Goal: Task Accomplishment & Management: Use online tool/utility

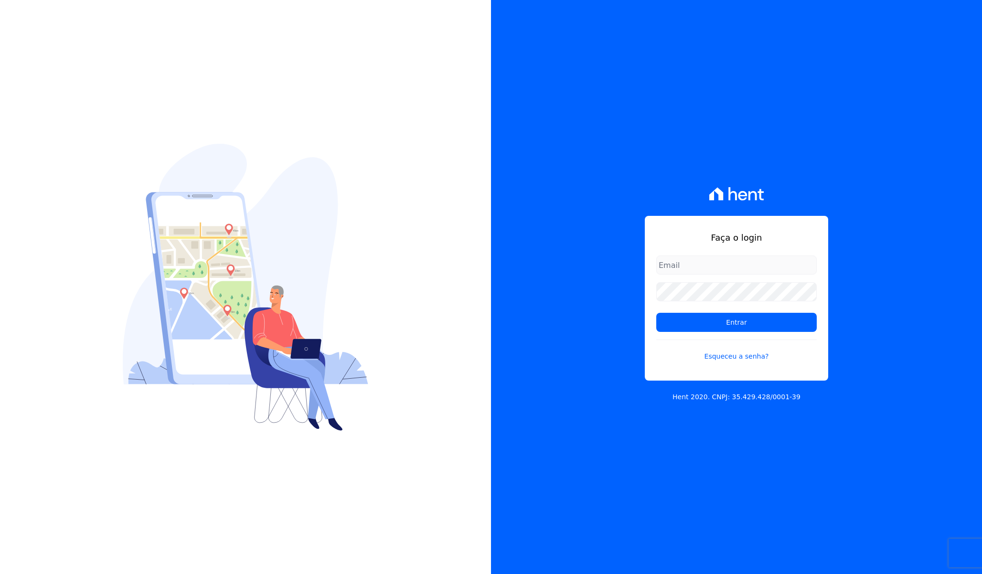
click at [682, 262] on input "email" at bounding box center [736, 265] width 161 height 19
type input "[PERSON_NAME][EMAIL_ADDRESS][PERSON_NAME][DOMAIN_NAME]"
click at [656, 313] on input "Entrar" at bounding box center [736, 322] width 161 height 19
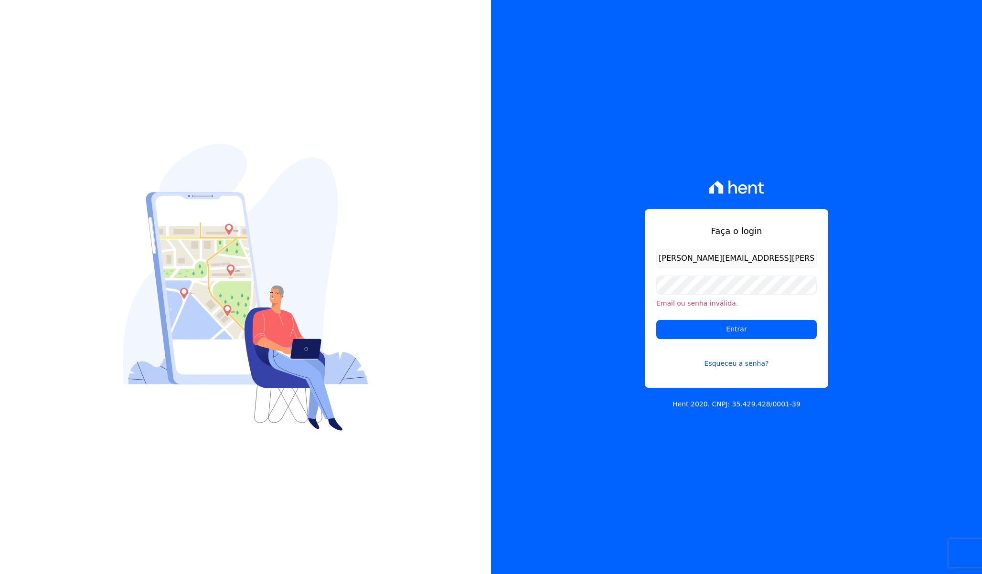
click at [730, 359] on link "Esqueceu a senha?" at bounding box center [736, 358] width 161 height 22
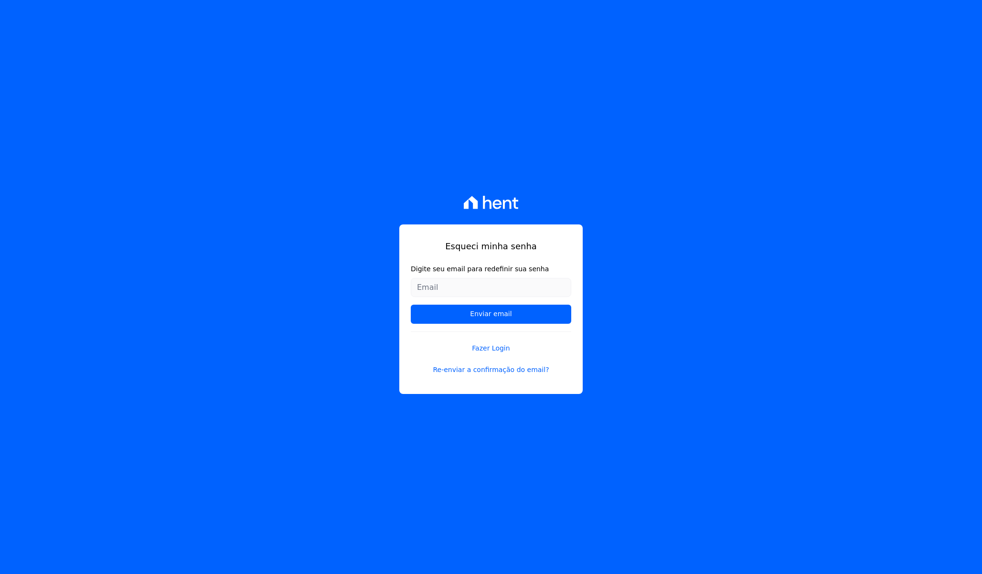
click at [453, 281] on input "Digite seu email para redefinir sua senha" at bounding box center [491, 287] width 161 height 19
type input "[PERSON_NAME][EMAIL_ADDRESS][PERSON_NAME][DOMAIN_NAME]"
click at [460, 318] on input "Enviar email" at bounding box center [491, 314] width 161 height 19
click at [505, 317] on input "Enviar email" at bounding box center [491, 314] width 161 height 19
click at [527, 313] on input "Enviar email" at bounding box center [491, 314] width 161 height 19
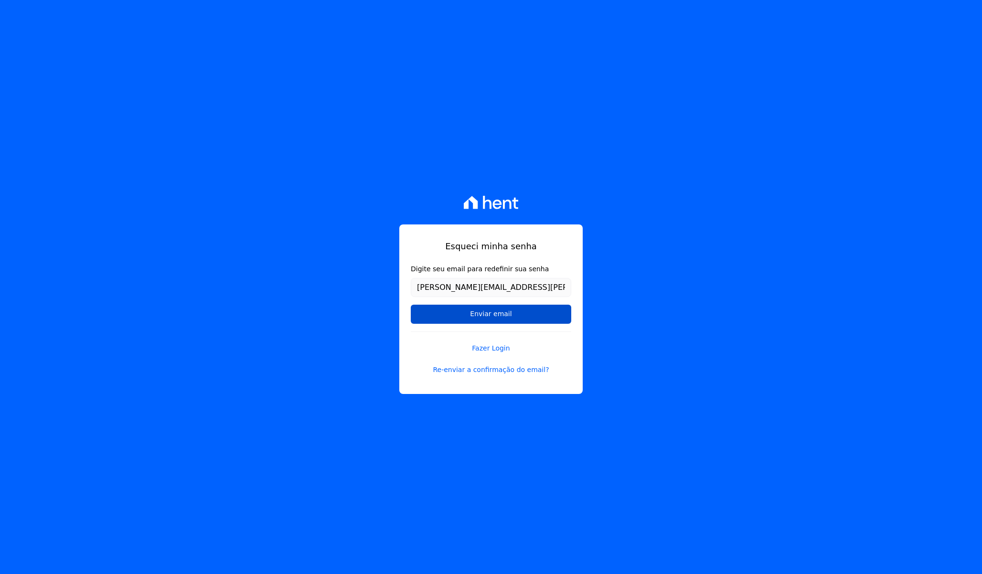
click at [463, 315] on input "Enviar email" at bounding box center [491, 314] width 161 height 19
click at [519, 288] on input "[PERSON_NAME][EMAIL_ADDRESS][PERSON_NAME][DOMAIN_NAME]" at bounding box center [491, 287] width 161 height 19
click at [411, 305] on input "Enviar email" at bounding box center [491, 314] width 161 height 19
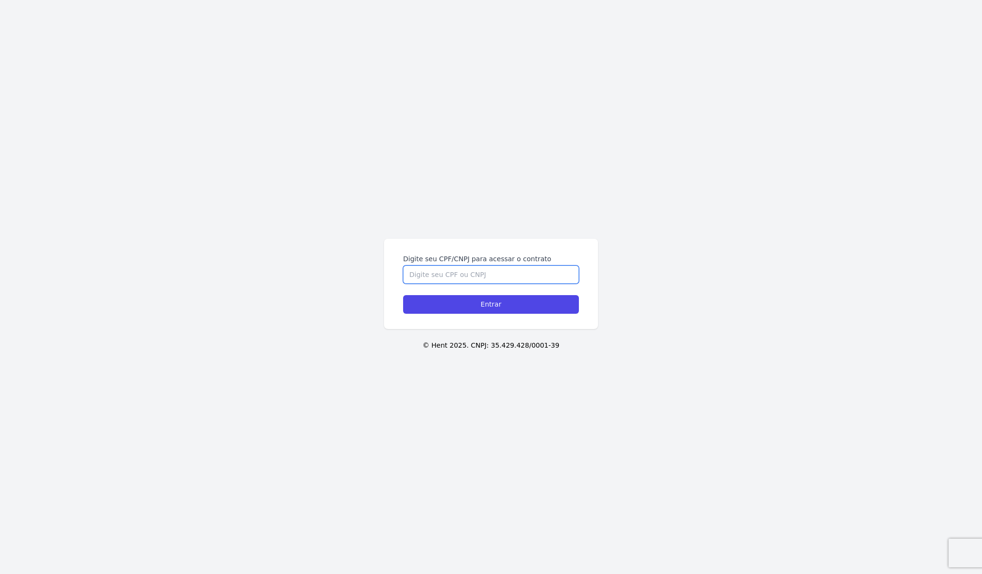
click at [483, 274] on input "Digite seu CPF/CNPJ para acessar o contrato" at bounding box center [491, 275] width 176 height 18
type input "42315248825"
click at [403, 295] on input "Entrar" at bounding box center [491, 304] width 176 height 19
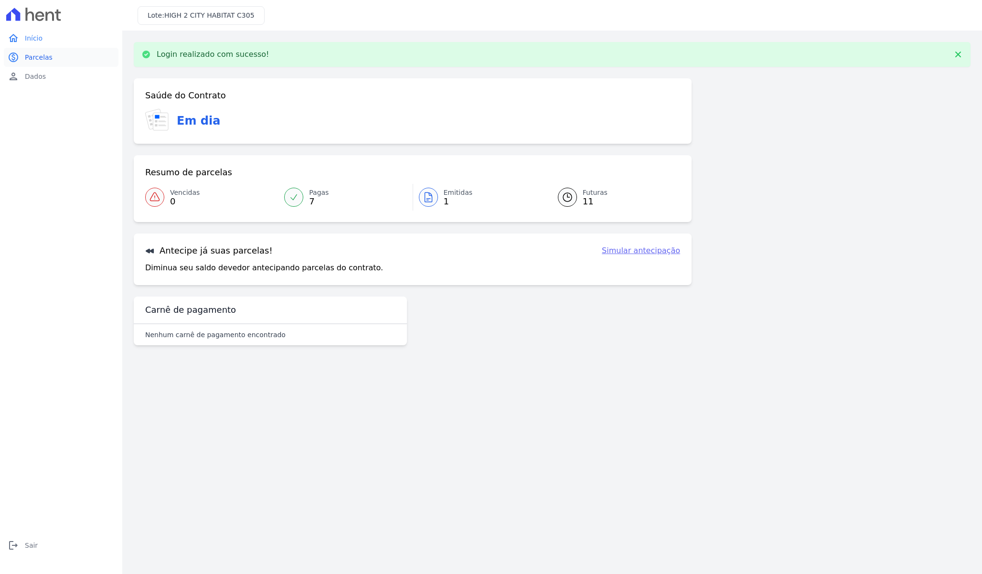
click at [52, 58] on link "paid Parcelas" at bounding box center [61, 57] width 115 height 19
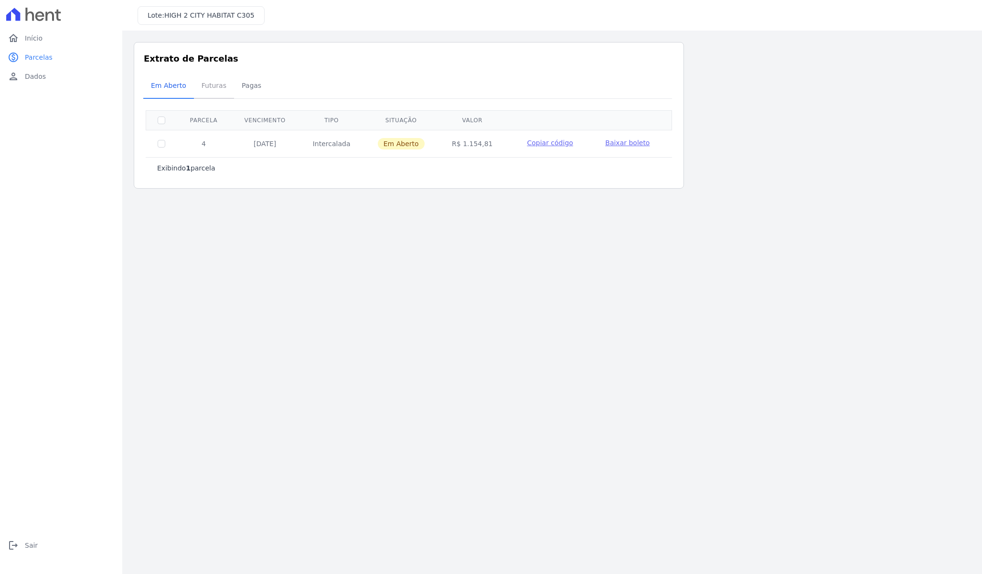
click at [207, 83] on span "Futuras" at bounding box center [214, 85] width 36 height 19
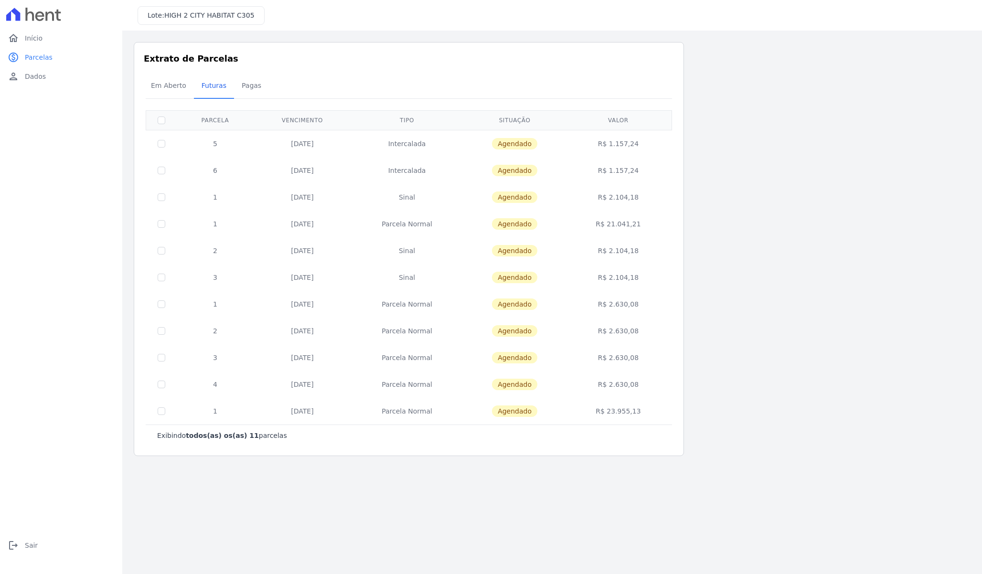
click at [634, 223] on td "R$ 21.041,21" at bounding box center [618, 224] width 103 height 27
click at [296, 219] on td "[DATE]" at bounding box center [302, 224] width 97 height 27
click at [36, 44] on link "home Início" at bounding box center [61, 38] width 115 height 19
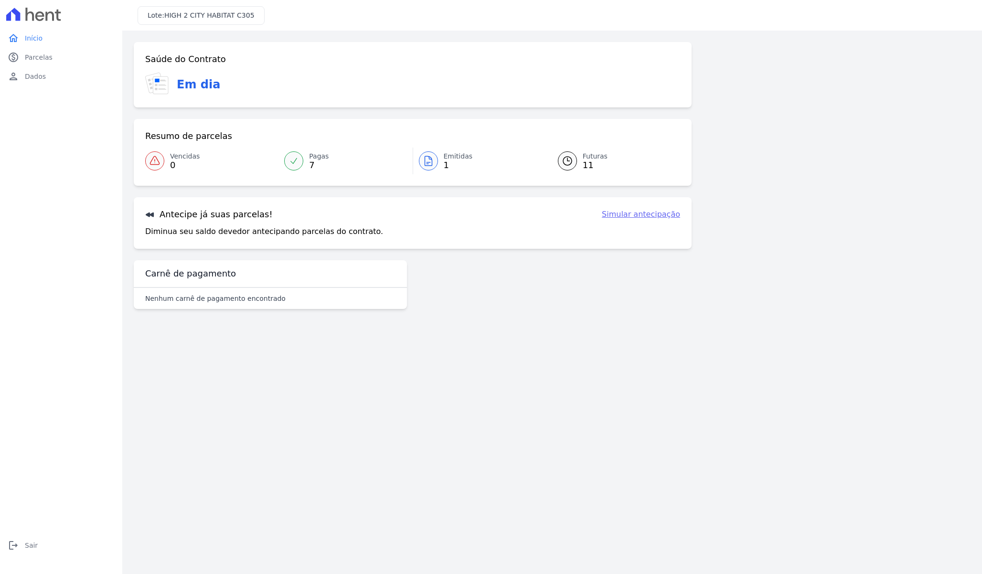
click at [632, 214] on link "Simular antecipação" at bounding box center [641, 214] width 78 height 11
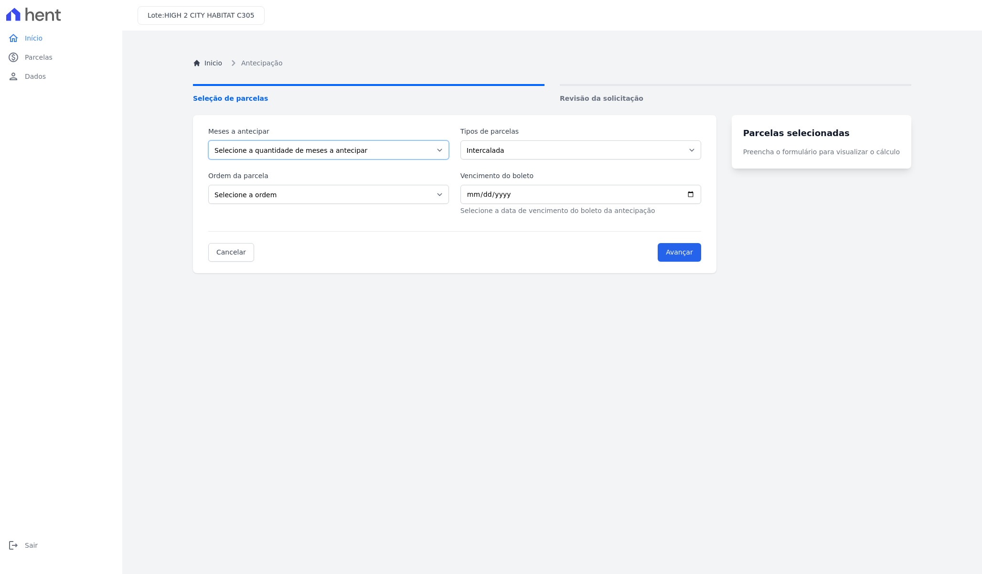
click at [365, 150] on select "Selecione a quantidade de meses a antecipar 1 2 3 4 5 6 7 8" at bounding box center [328, 149] width 241 height 19
click at [208, 140] on select "Selecione a quantidade de meses a antecipar 1 2 3 4 5 6 7 8" at bounding box center [328, 149] width 241 height 19
click at [505, 147] on select "Intercalada Sinal Parcela Normal" at bounding box center [580, 149] width 241 height 19
click at [467, 140] on select "Intercalada Sinal Parcela Normal" at bounding box center [580, 149] width 241 height 19
click at [253, 195] on select "Selecione a ordem Últimas parcelas Primeiras parcelas" at bounding box center [328, 194] width 241 height 19
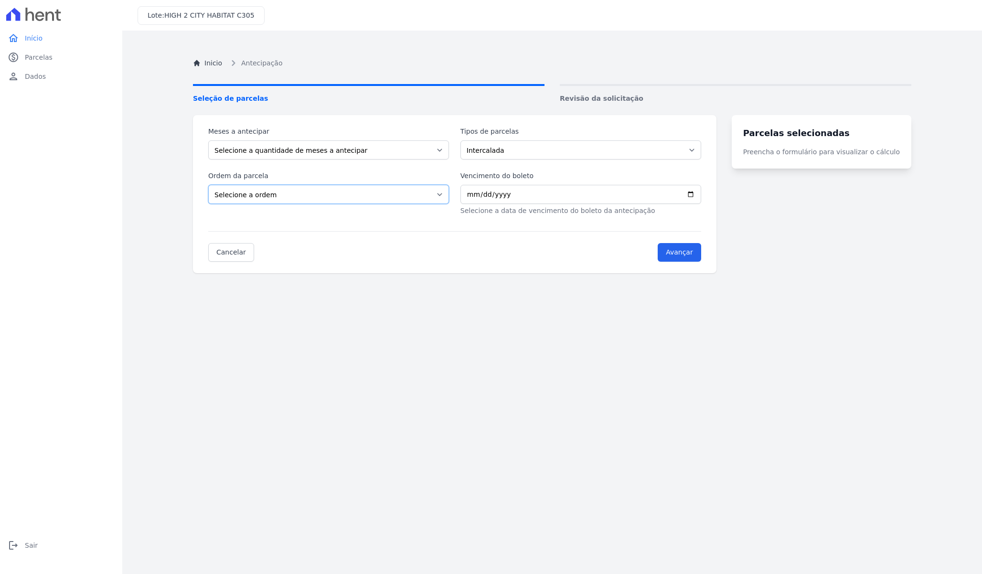
click at [208, 185] on select "Selecione a ordem Últimas parcelas Primeiras parcelas" at bounding box center [328, 194] width 241 height 19
click at [43, 36] on link "home Início" at bounding box center [61, 38] width 115 height 19
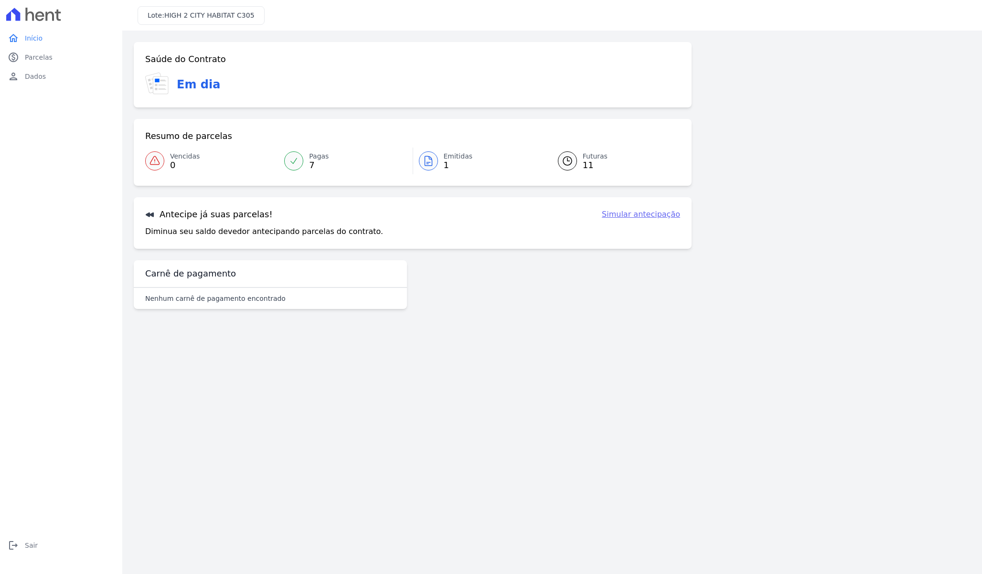
click at [308, 163] on link "Pagas 7" at bounding box center [345, 161] width 134 height 27
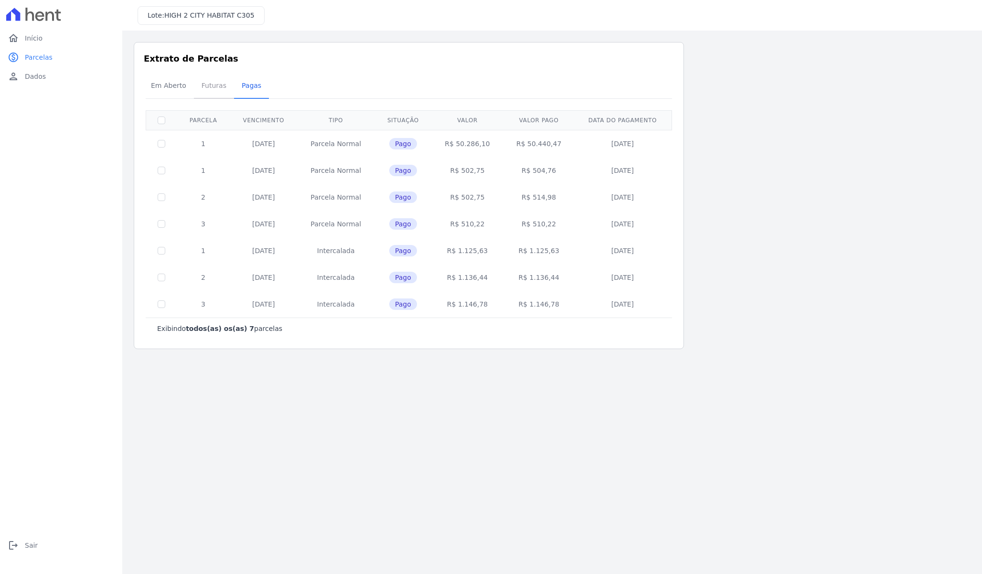
click at [204, 82] on span "Futuras" at bounding box center [214, 85] width 36 height 19
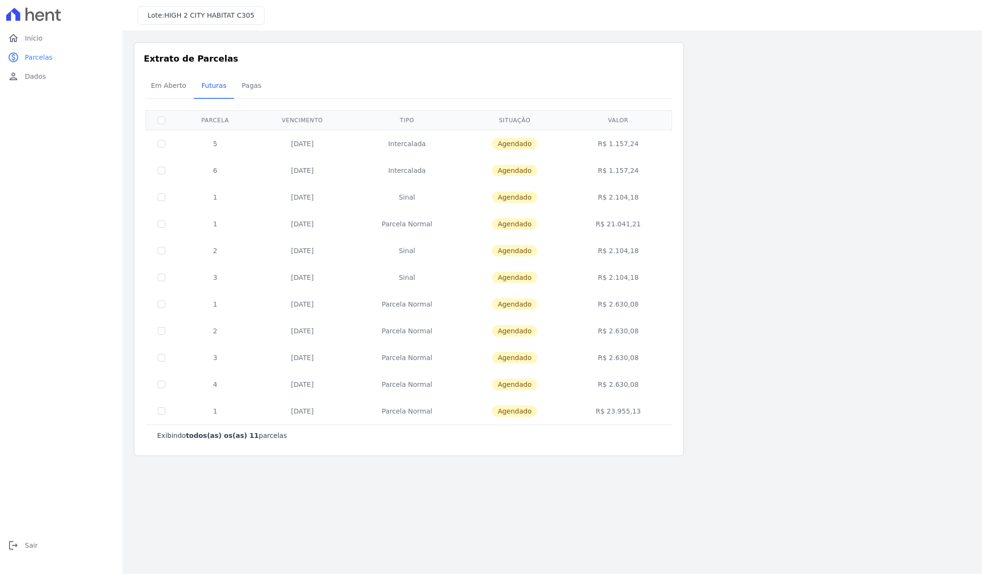
drag, startPoint x: 443, startPoint y: 410, endPoint x: 369, endPoint y: 411, distance: 74.0
click at [369, 411] on td "Parcela Normal" at bounding box center [407, 411] width 112 height 27
copy td "Parcela Normal"
click at [176, 90] on span "Em Aberto" at bounding box center [168, 85] width 47 height 19
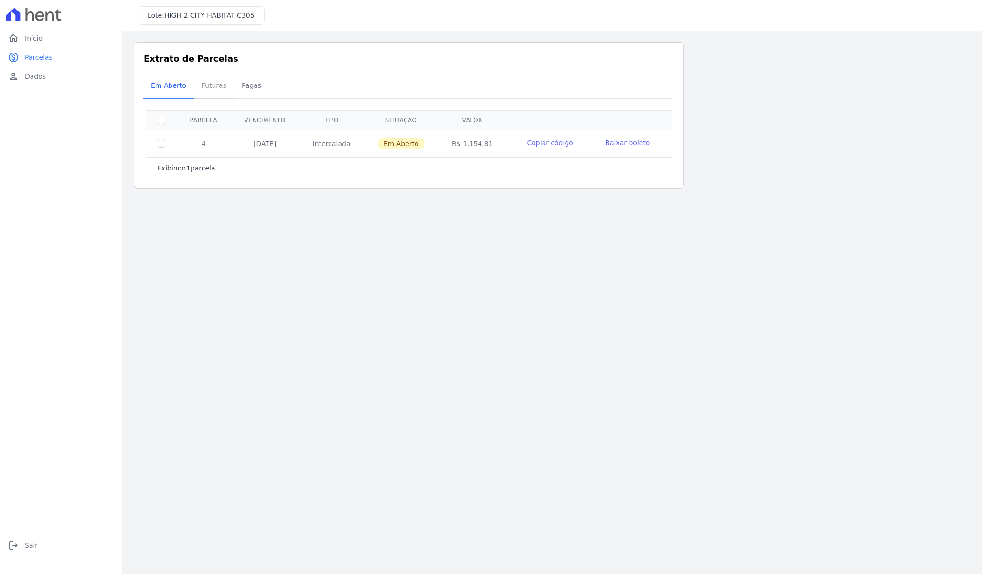
click at [212, 92] on span "Futuras" at bounding box center [214, 85] width 36 height 19
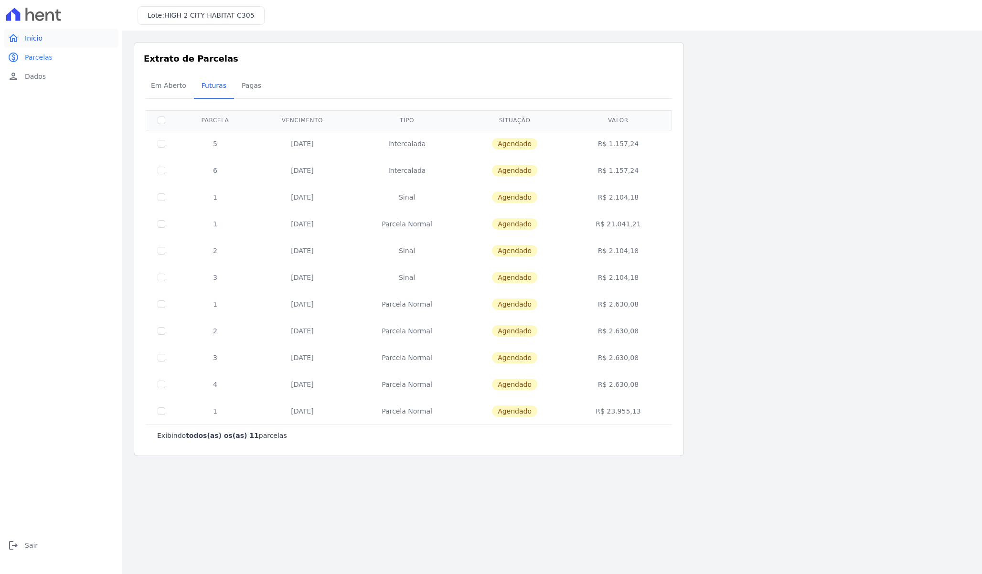
click at [55, 42] on link "home Início" at bounding box center [61, 38] width 115 height 19
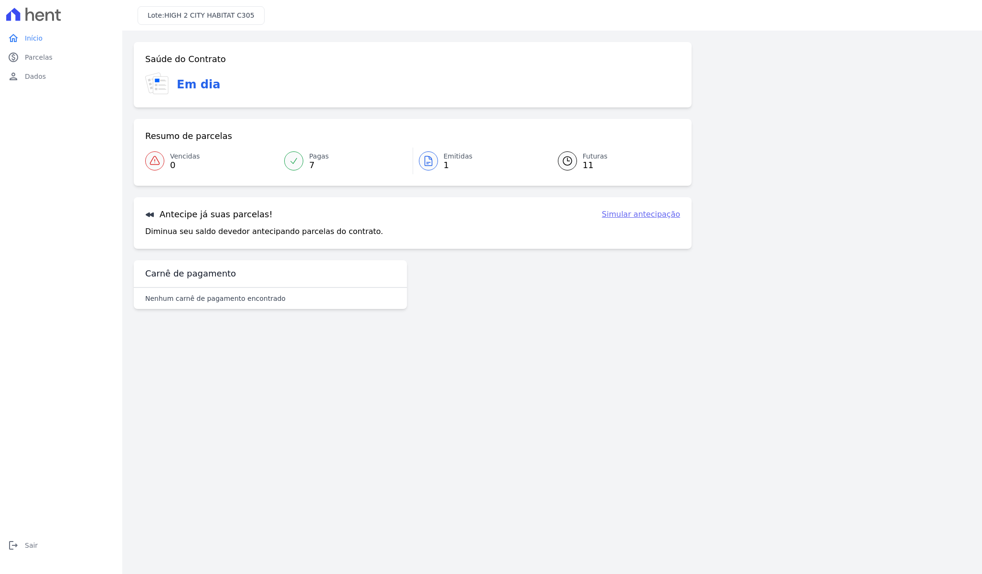
click at [284, 222] on div "Antecipe já suas parcelas! Simular antecipação Diminua seu saldo devedor anteci…" at bounding box center [413, 223] width 558 height 52
click at [645, 213] on link "Simular antecipação" at bounding box center [641, 214] width 78 height 11
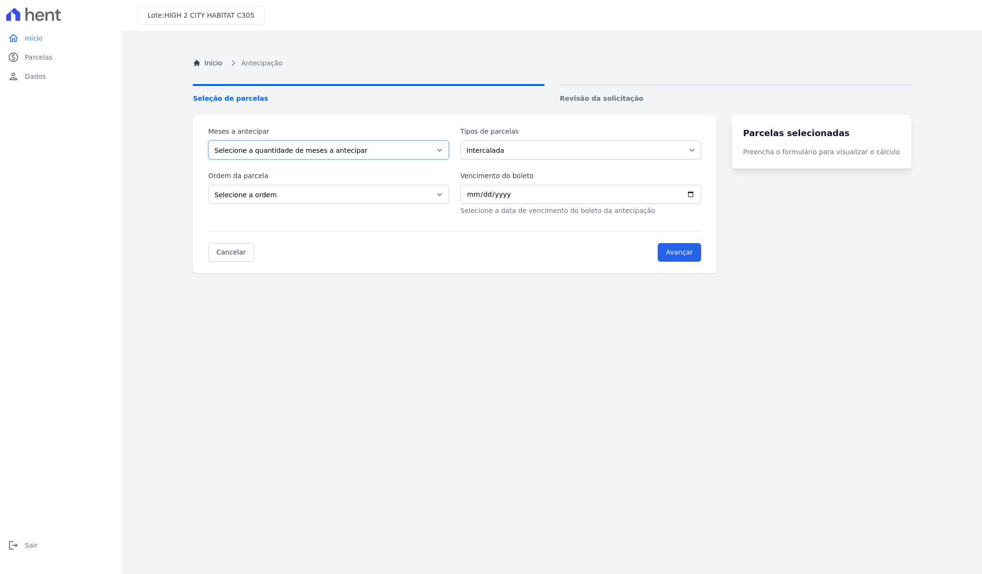
click at [417, 147] on select "Selecione a quantidade de meses a antecipar 1 2 3 4 5 6 7 8" at bounding box center [328, 149] width 241 height 19
select select "8"
click at [208, 140] on select "Selecione a quantidade de meses a antecipar 1 2 3 4 5 6 7 8" at bounding box center [328, 149] width 241 height 19
click at [507, 150] on select "Intercalada Sinal Parcela Normal" at bounding box center [580, 149] width 241 height 19
select select "standard"
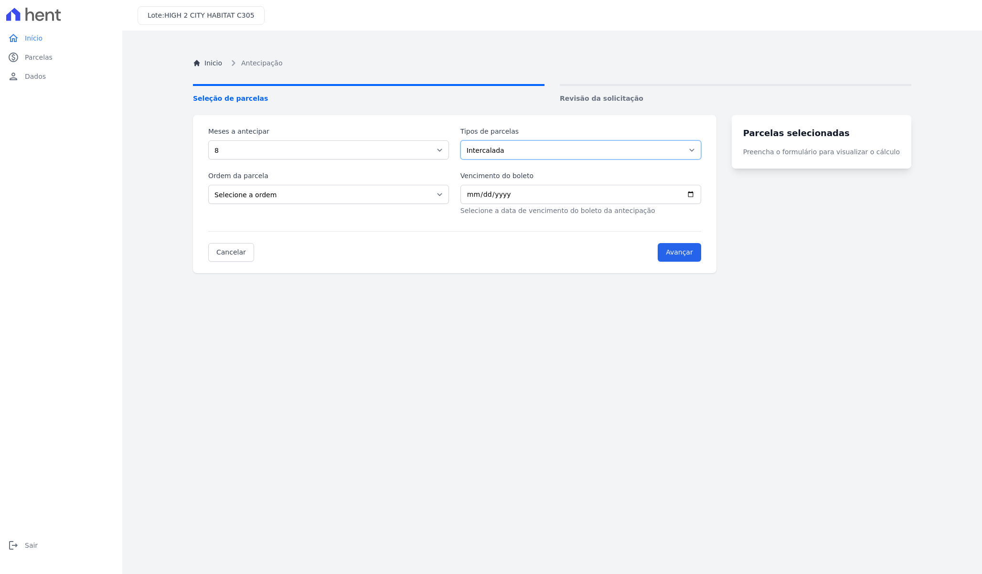
click at [467, 140] on select "Intercalada Sinal Parcela Normal" at bounding box center [580, 149] width 241 height 19
click at [309, 197] on select "Selecione a ordem Últimas parcelas Primeiras parcelas" at bounding box center [328, 194] width 241 height 19
click at [480, 196] on input "Vencimento do boleto" at bounding box center [580, 194] width 241 height 19
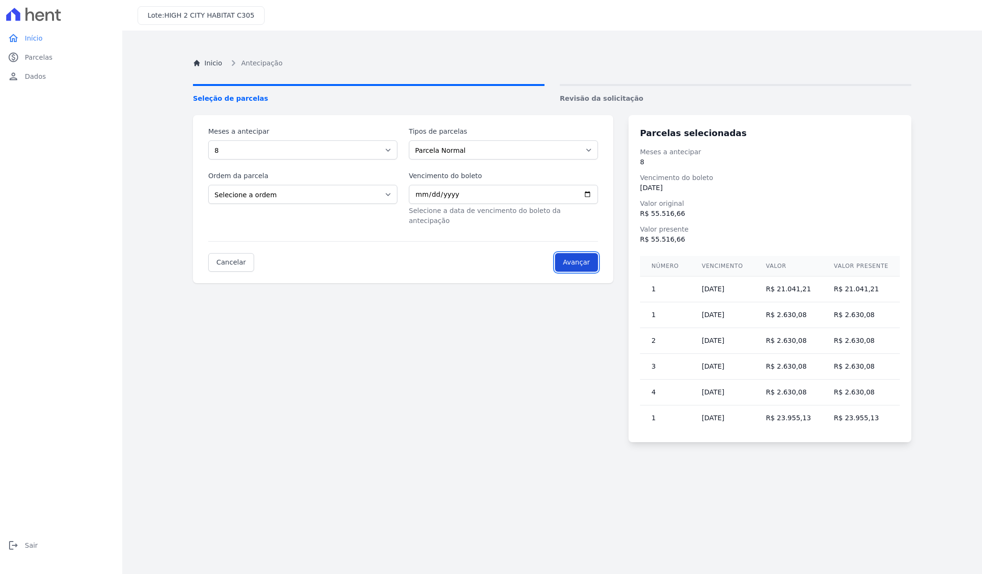
click at [589, 257] on input "Avançar" at bounding box center [576, 262] width 43 height 19
click at [593, 194] on input "[DATE]" at bounding box center [503, 194] width 189 height 19
type input "[DATE]"
click at [578, 253] on input "Avançar" at bounding box center [576, 262] width 43 height 19
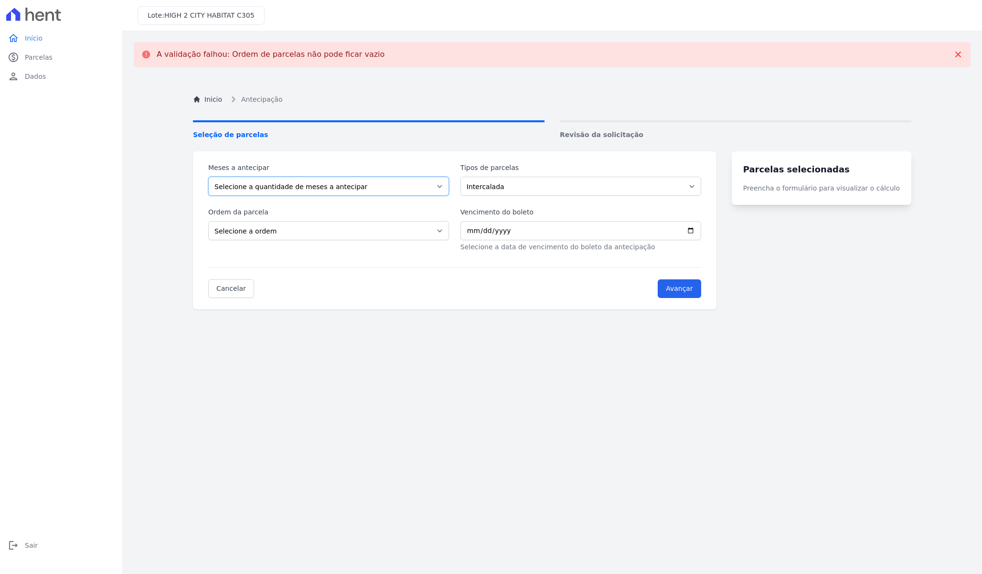
click at [348, 183] on select "Selecione a quantidade de meses a antecipar 1 2 3 4 5 6 7 8" at bounding box center [328, 186] width 241 height 19
select select "8"
click at [208, 177] on select "Selecione a quantidade de meses a antecipar 1 2 3 4 5 6 7 8" at bounding box center [328, 186] width 241 height 19
click at [353, 226] on select "Selecione a ordem Últimas parcelas Primeiras parcelas" at bounding box center [328, 230] width 241 height 19
select select "ending"
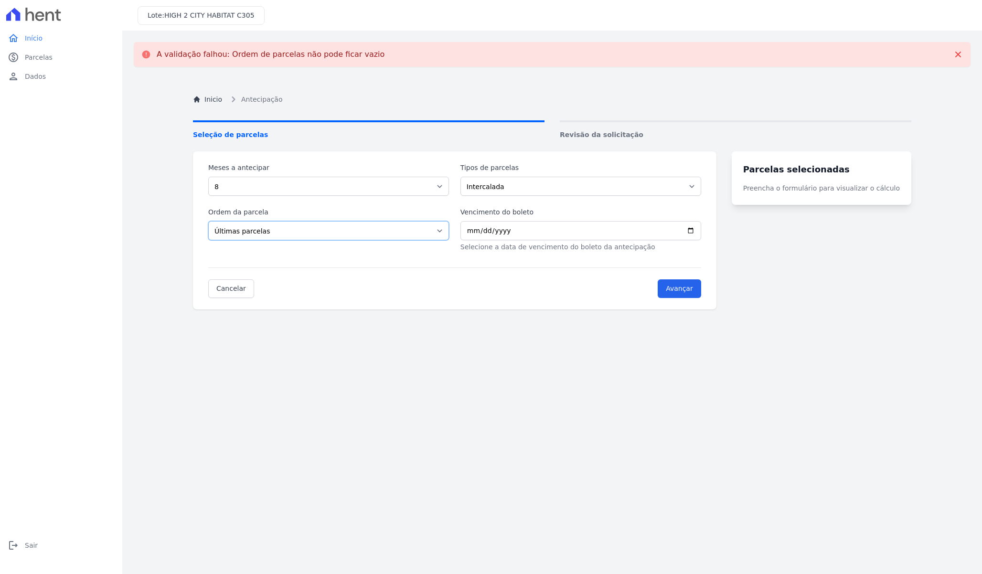
click at [208, 221] on select "Selecione a ordem Últimas parcelas Primeiras parcelas" at bounding box center [328, 230] width 241 height 19
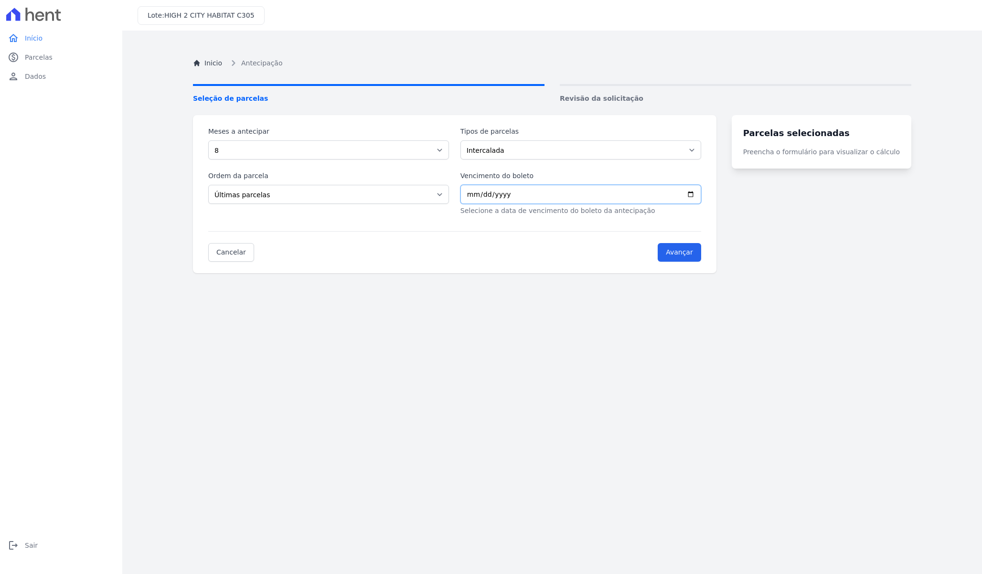
click at [701, 193] on input "Vencimento do boleto" at bounding box center [580, 194] width 241 height 19
type input "[DATE]"
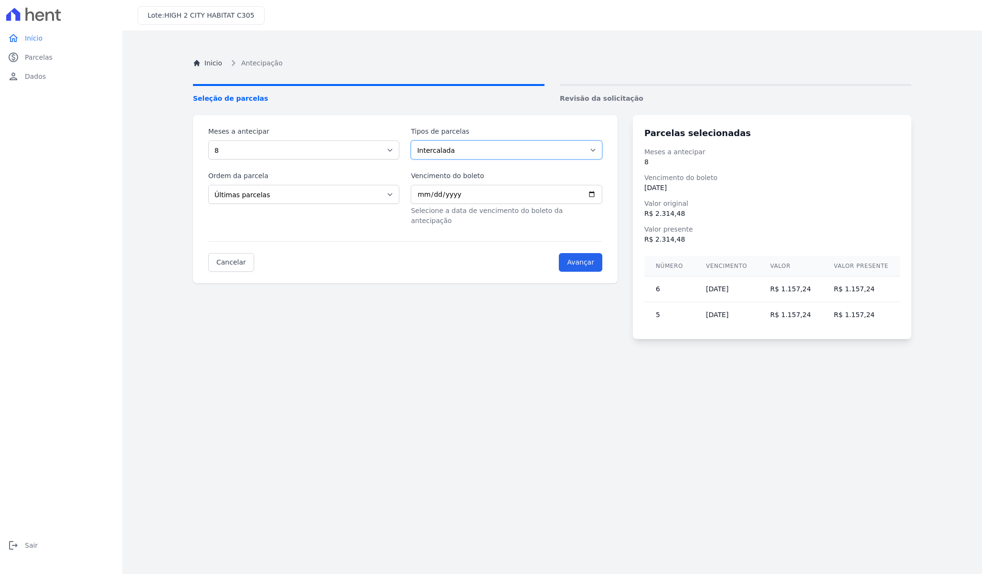
click at [575, 145] on select "Intercalada Sinal Parcela Normal" at bounding box center [506, 149] width 191 height 19
click at [414, 140] on select "Intercalada Sinal Parcela Normal" at bounding box center [506, 149] width 191 height 19
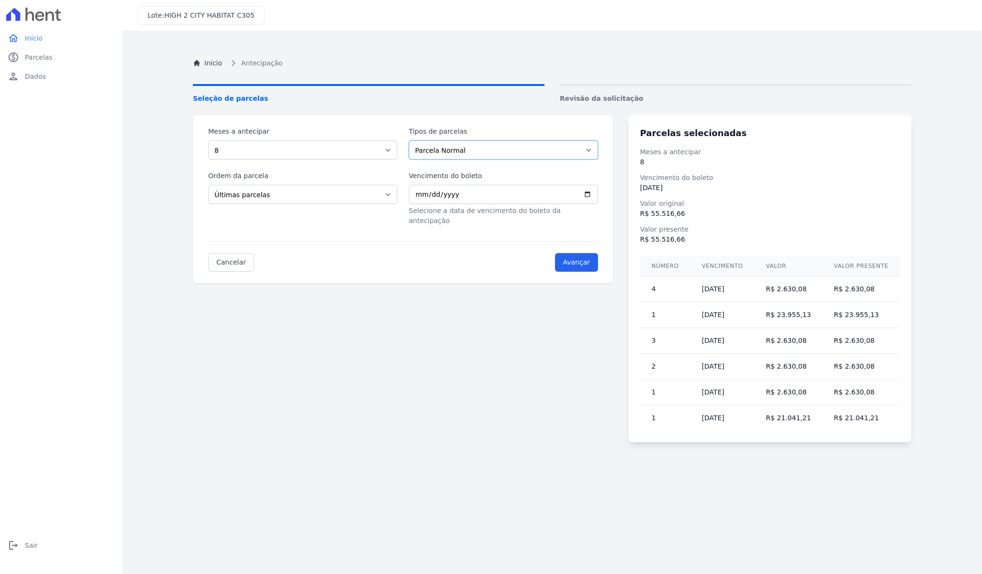
click at [504, 148] on select "Intercalada Sinal Parcela Normal" at bounding box center [503, 149] width 189 height 19
click at [411, 140] on select "Intercalada Sinal Parcela Normal" at bounding box center [503, 149] width 189 height 19
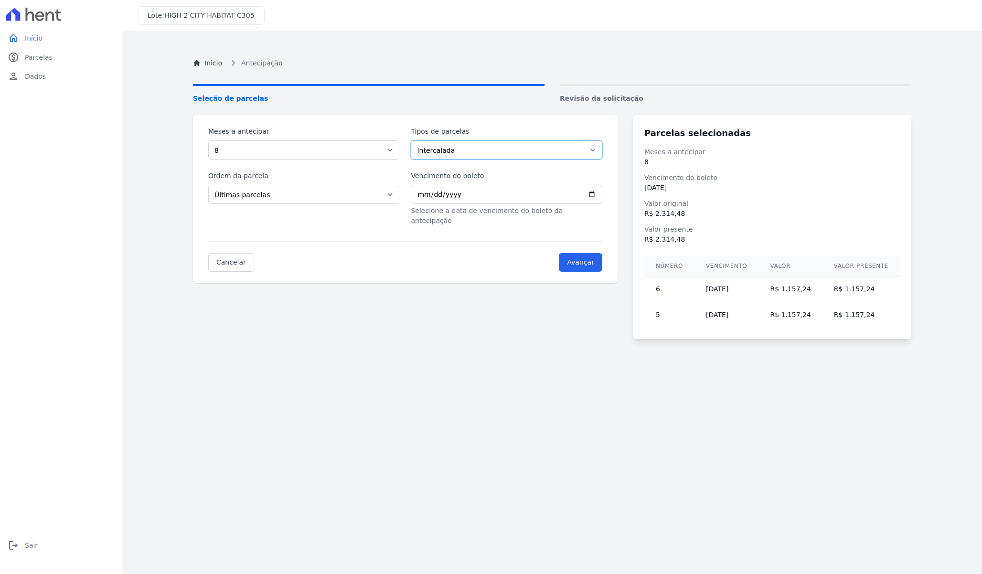
click at [496, 151] on select "Intercalada Sinal Parcela Normal" at bounding box center [506, 149] width 191 height 19
click at [414, 140] on select "Intercalada Sinal Parcela Normal" at bounding box center [506, 149] width 191 height 19
click at [518, 148] on select "Intercalada Sinal Parcela Normal" at bounding box center [506, 149] width 191 height 19
select select "standard"
click at [414, 140] on select "Intercalada Sinal Parcela Normal" at bounding box center [506, 149] width 191 height 19
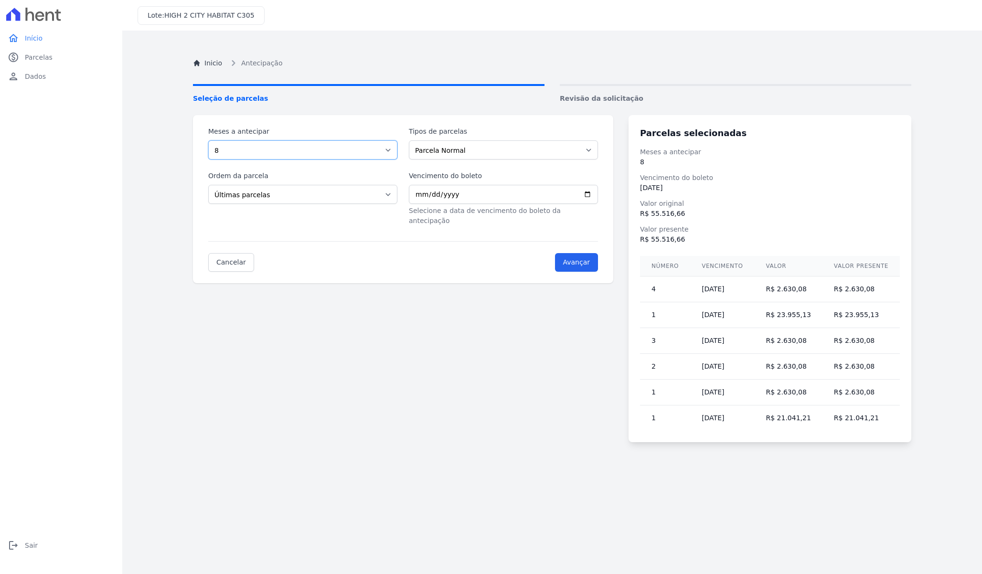
click at [355, 150] on select "Selecione a quantidade de meses a antecipar 1 2 3 4 5 6 7 8" at bounding box center [302, 149] width 189 height 19
click at [208, 140] on select "Selecione a quantidade de meses a antecipar 1 2 3 4 5 6 7 8" at bounding box center [302, 149] width 189 height 19
click at [355, 149] on select "Selecione a quantidade de meses a antecipar 1 2 3 4 5 6 7 8" at bounding box center [302, 149] width 189 height 19
select select "6"
click at [208, 140] on select "Selecione a quantidade de meses a antecipar 1 2 3 4 5 6 7 8" at bounding box center [302, 149] width 189 height 19
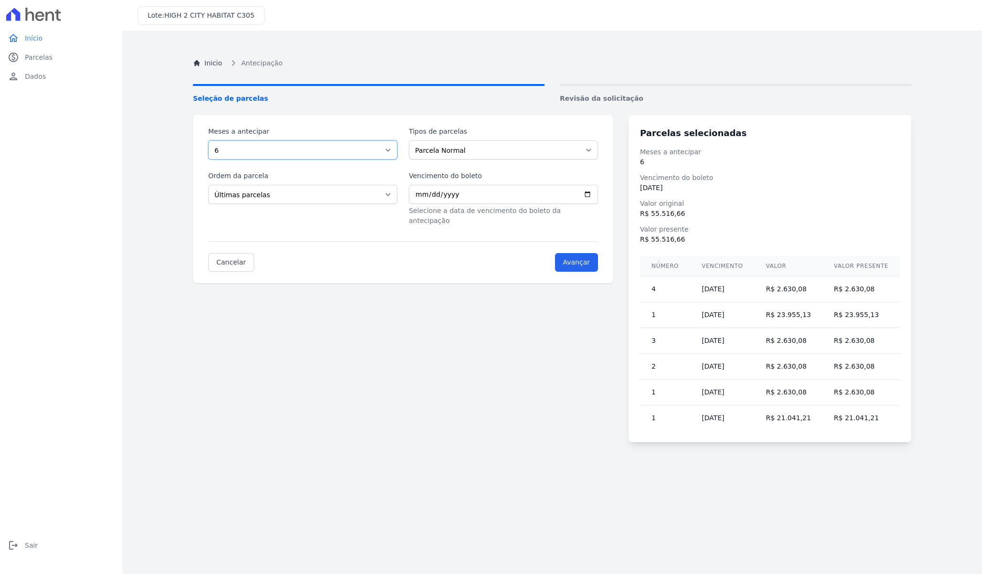
click at [338, 144] on select "Selecione a quantidade de meses a antecipar 1 2 3 4 5 6 7 8" at bounding box center [302, 149] width 189 height 19
click at [338, 197] on select "Selecione a ordem Últimas parcelas Primeiras parcelas" at bounding box center [302, 194] width 189 height 19
select select "beginning"
click at [208, 185] on select "Selecione a ordem Últimas parcelas Primeiras parcelas" at bounding box center [302, 194] width 189 height 19
click at [307, 153] on select "Selecione a quantidade de meses a antecipar 1 2 3 4 5 6 7 8" at bounding box center [302, 149] width 189 height 19
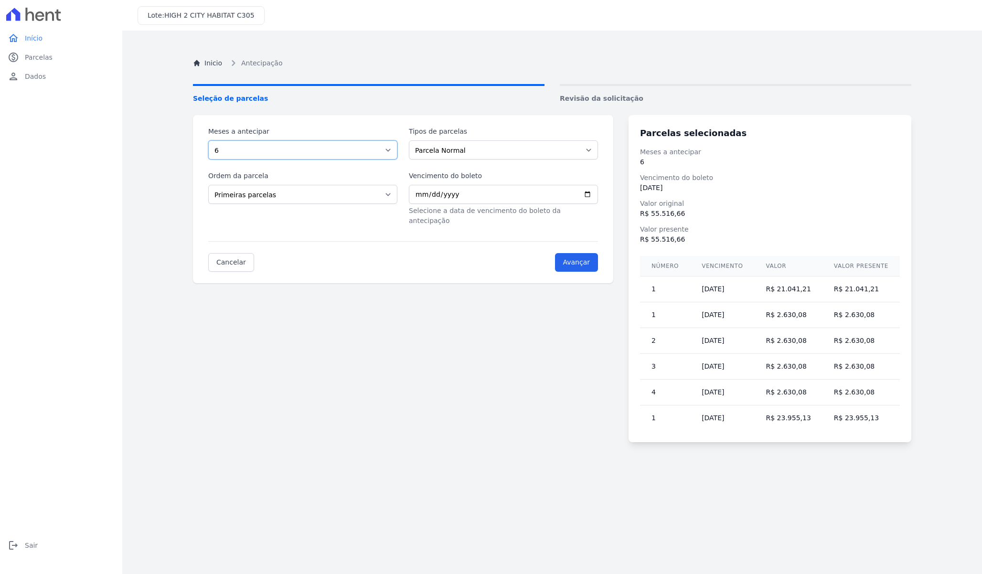
click at [208, 140] on select "Selecione a quantidade de meses a antecipar 1 2 3 4 5 6 7 8" at bounding box center [302, 149] width 189 height 19
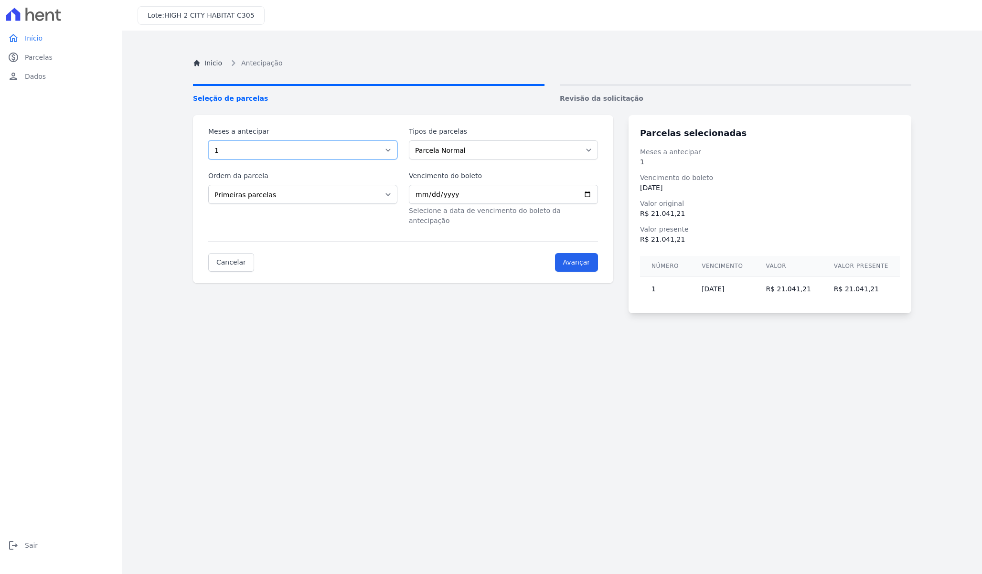
click at [322, 148] on select "Selecione a quantidade de meses a antecipar 1 2 3 4 5 6 7 8" at bounding box center [302, 149] width 189 height 19
click at [208, 140] on select "Selecione a quantidade de meses a antecipar 1 2 3 4 5 6 7 8" at bounding box center [302, 149] width 189 height 19
click at [337, 153] on select "Selecione a quantidade de meses a antecipar 1 2 3 4 5 6 7 8" at bounding box center [302, 149] width 189 height 19
click at [208, 140] on select "Selecione a quantidade de meses a antecipar 1 2 3 4 5 6 7 8" at bounding box center [302, 149] width 189 height 19
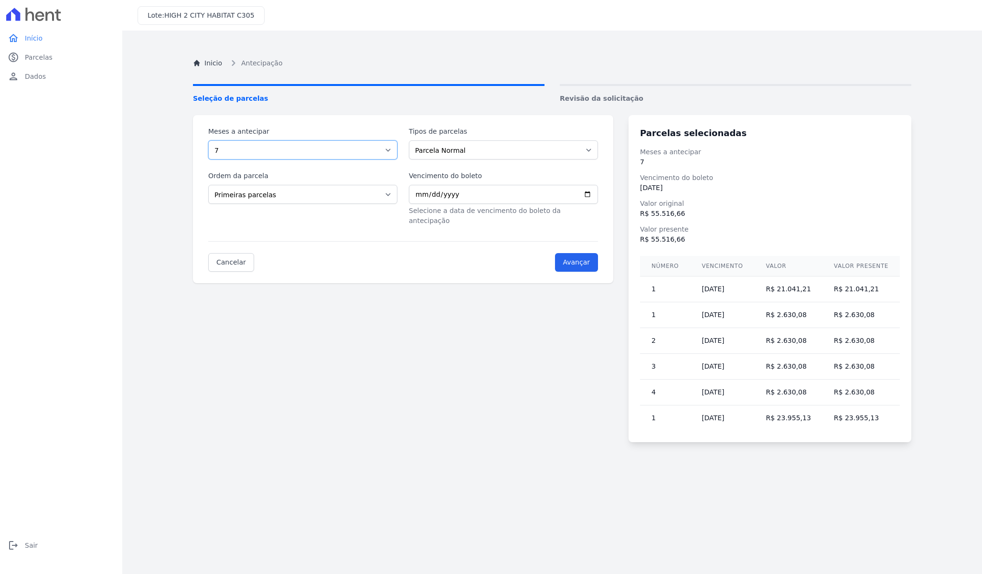
click at [347, 153] on select "Selecione a quantidade de meses a antecipar 1 2 3 4 5 6 7 8" at bounding box center [302, 149] width 189 height 19
click at [208, 140] on select "Selecione a quantidade de meses a antecipar 1 2 3 4 5 6 7 8" at bounding box center [302, 149] width 189 height 19
click at [334, 150] on select "Selecione a quantidade de meses a antecipar 1 2 3 4 5 6 7 8" at bounding box center [302, 149] width 189 height 19
click at [208, 140] on select "Selecione a quantidade de meses a antecipar 1 2 3 4 5 6 7 8" at bounding box center [302, 149] width 189 height 19
click at [377, 145] on select "Selecione a quantidade de meses a antecipar 1 2 3 4 5 6 7 8" at bounding box center [302, 149] width 189 height 19
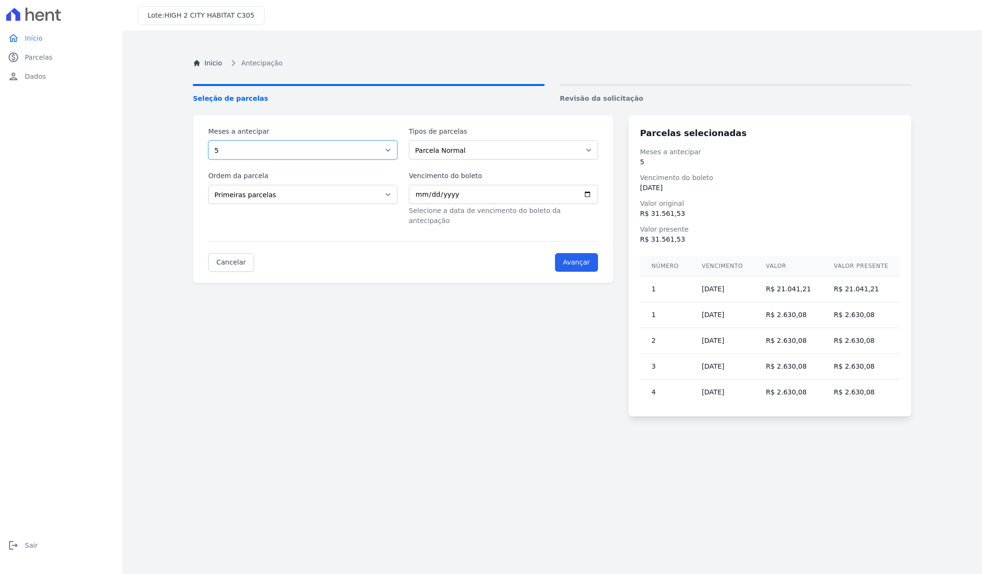
click at [302, 153] on select "Selecione a quantidade de meses a antecipar 1 2 3 4 5 6 7 8" at bounding box center [302, 149] width 189 height 19
click at [208, 140] on select "Selecione a quantidade de meses a antecipar 1 2 3 4 5 6 7 8" at bounding box center [302, 149] width 189 height 19
click at [296, 153] on select "Selecione a quantidade de meses a antecipar 1 2 3 4 5 6 7 8" at bounding box center [302, 149] width 189 height 19
click at [208, 140] on select "Selecione a quantidade de meses a antecipar 1 2 3 4 5 6 7 8" at bounding box center [302, 149] width 189 height 19
click at [296, 143] on select "Selecione a quantidade de meses a antecipar 1 2 3 4 5 6 7 8" at bounding box center [302, 149] width 189 height 19
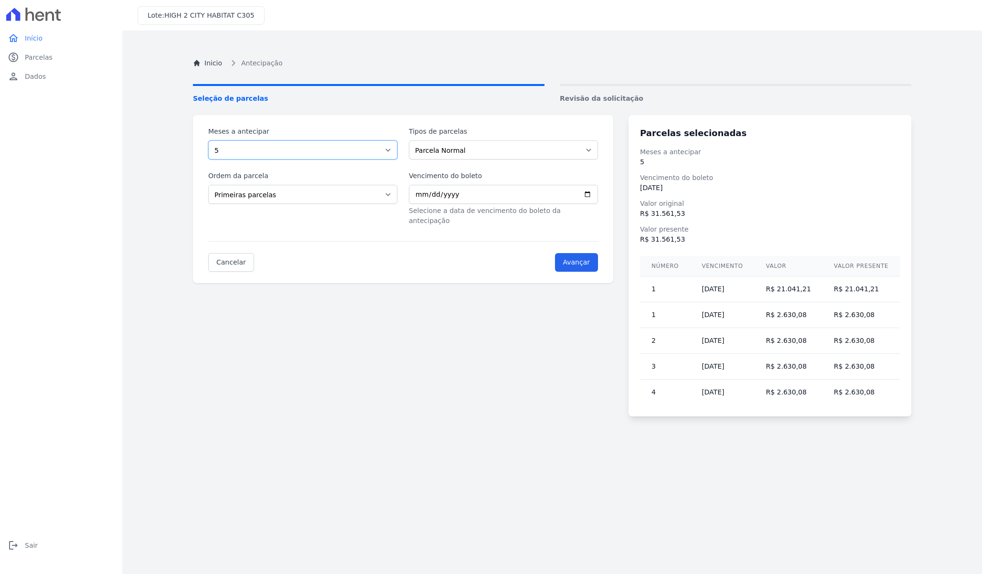
select select "4"
click at [208, 140] on select "Selecione a quantidade de meses a antecipar 1 2 3 4 5 6 7 8" at bounding box center [302, 149] width 189 height 19
click at [589, 255] on input "Avançar" at bounding box center [576, 262] width 43 height 19
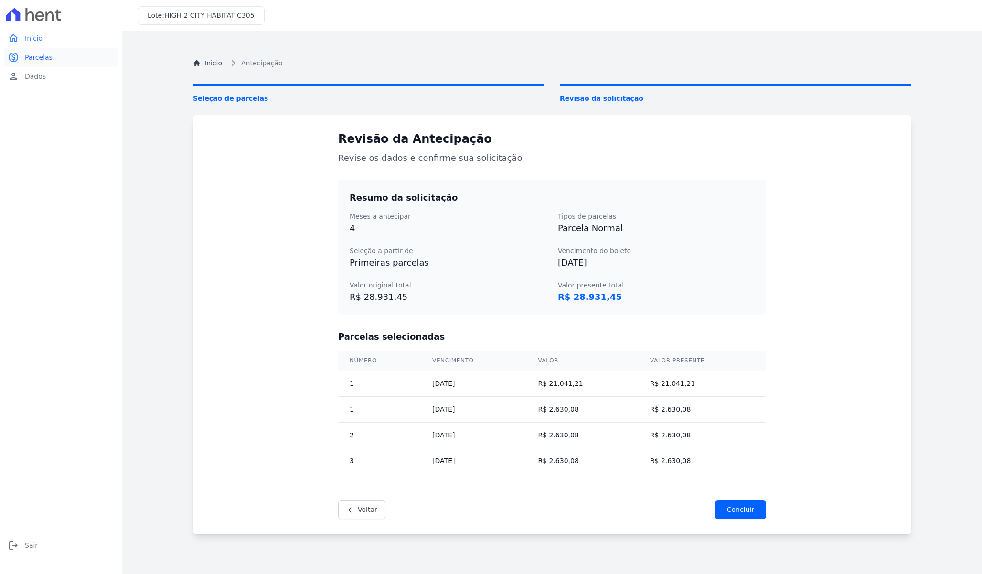
click at [45, 64] on link "paid Parcelas" at bounding box center [61, 57] width 115 height 19
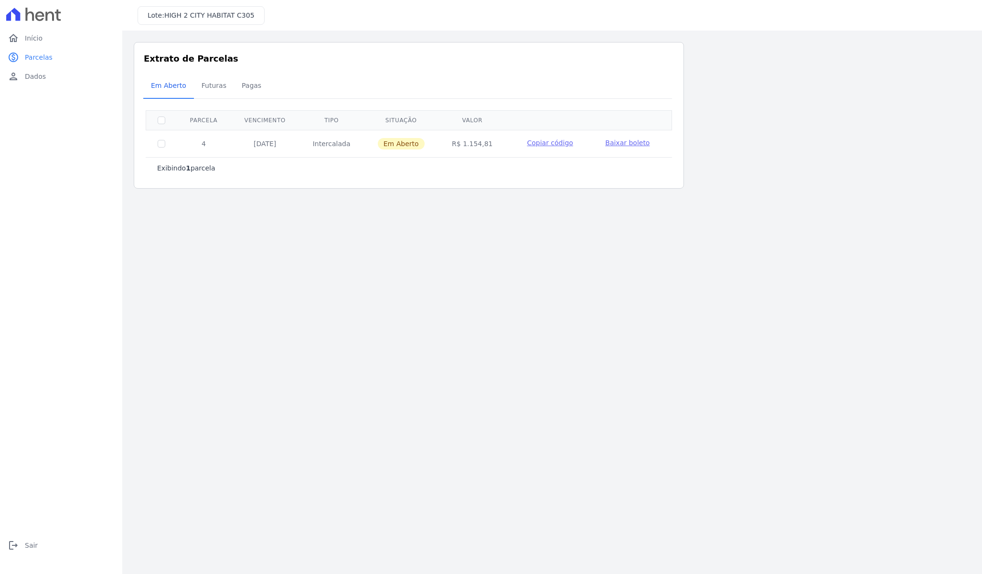
click at [557, 145] on span "Copiar código" at bounding box center [550, 143] width 46 height 8
